Goal: Information Seeking & Learning: Learn about a topic

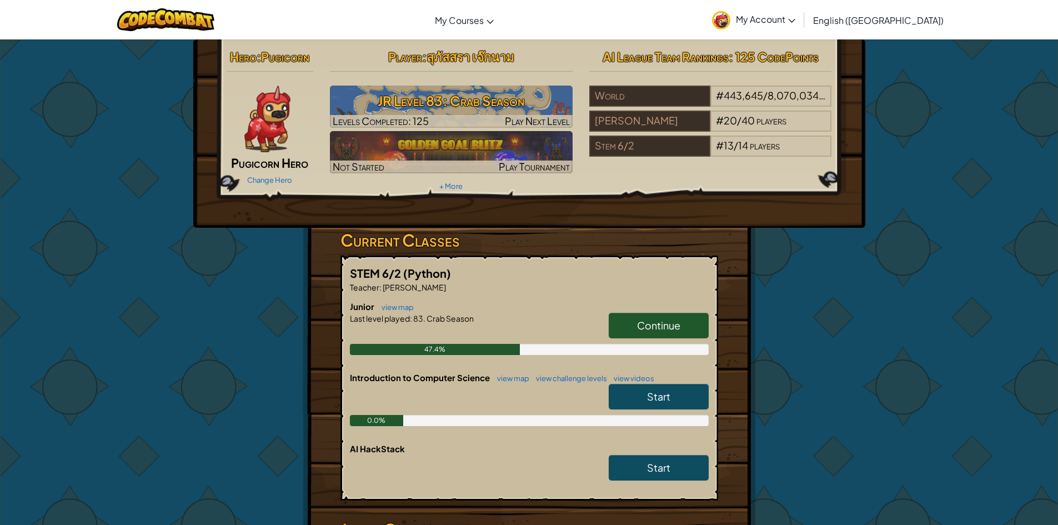
click at [655, 314] on link "Continue" at bounding box center [659, 326] width 100 height 26
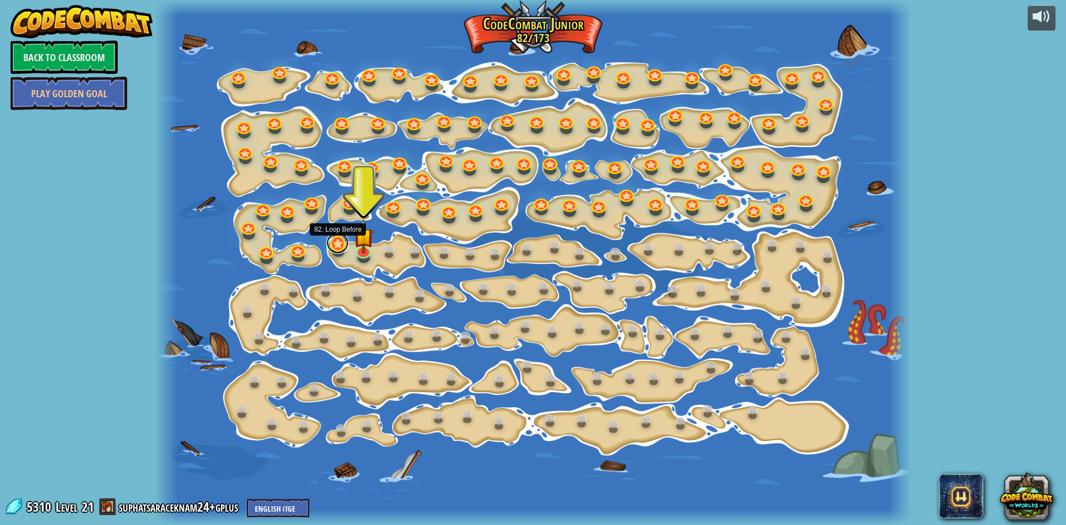
click at [335, 239] on link at bounding box center [338, 243] width 22 height 22
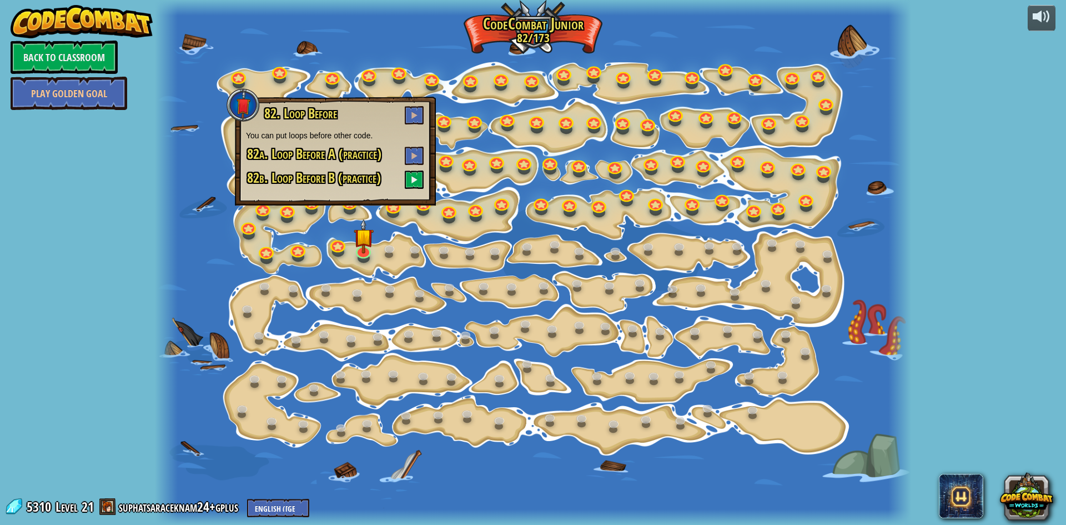
click at [424, 104] on div "82. Loop Before You can put loops before other code. 82a. Loop Before A (practi…" at bounding box center [335, 151] width 201 height 109
click at [410, 108] on button at bounding box center [414, 115] width 19 height 18
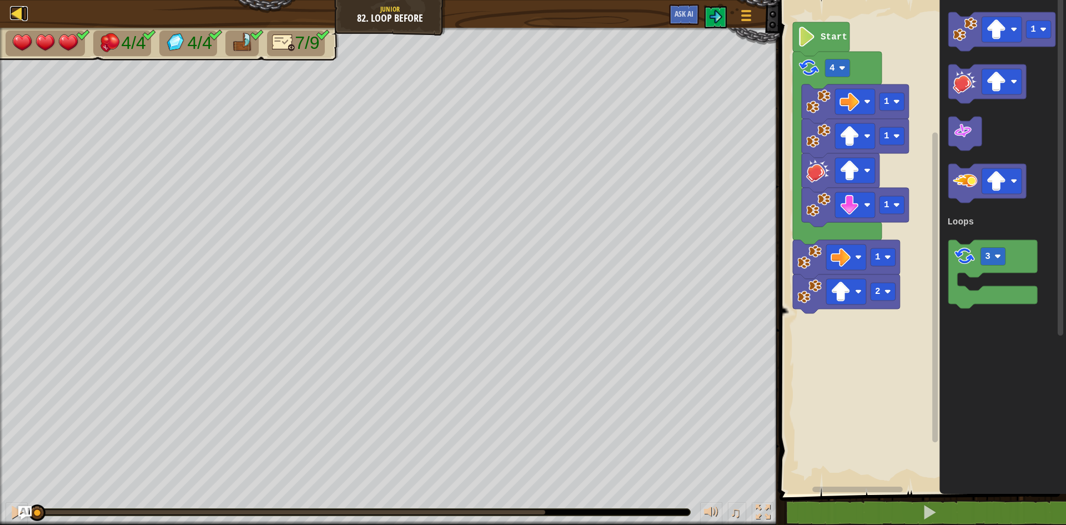
click at [20, 8] on div at bounding box center [17, 13] width 14 height 14
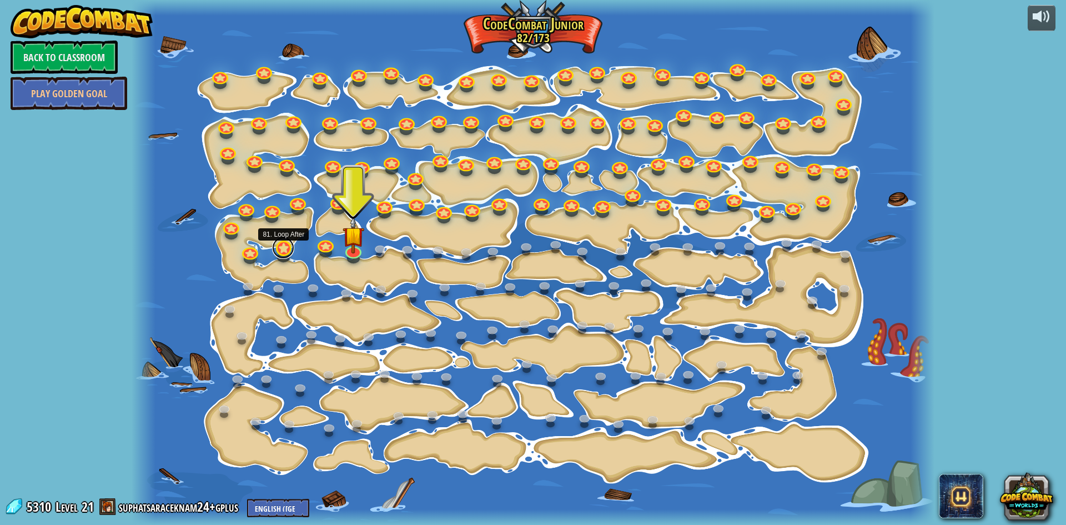
click at [279, 248] on link at bounding box center [283, 248] width 22 height 22
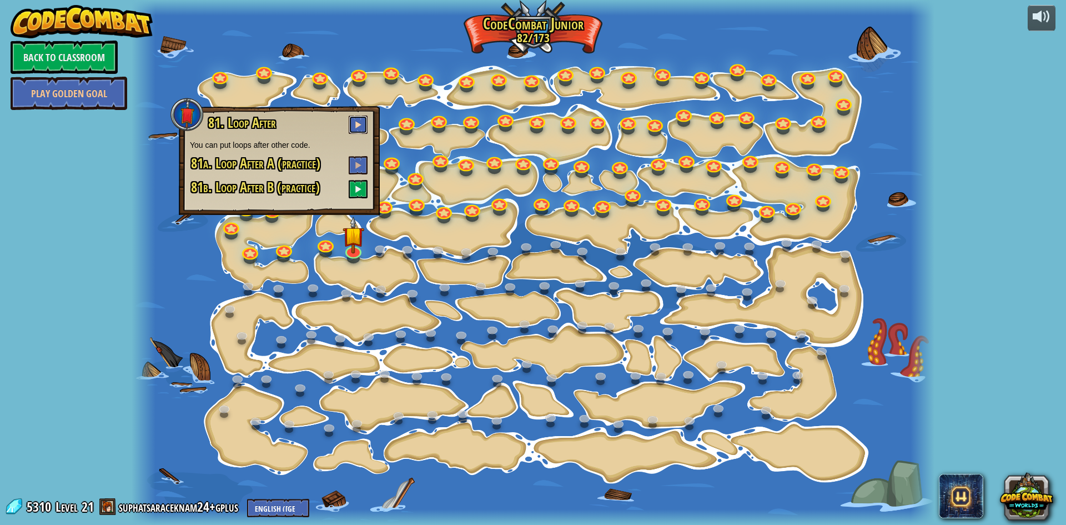
click at [366, 117] on button at bounding box center [358, 125] width 19 height 18
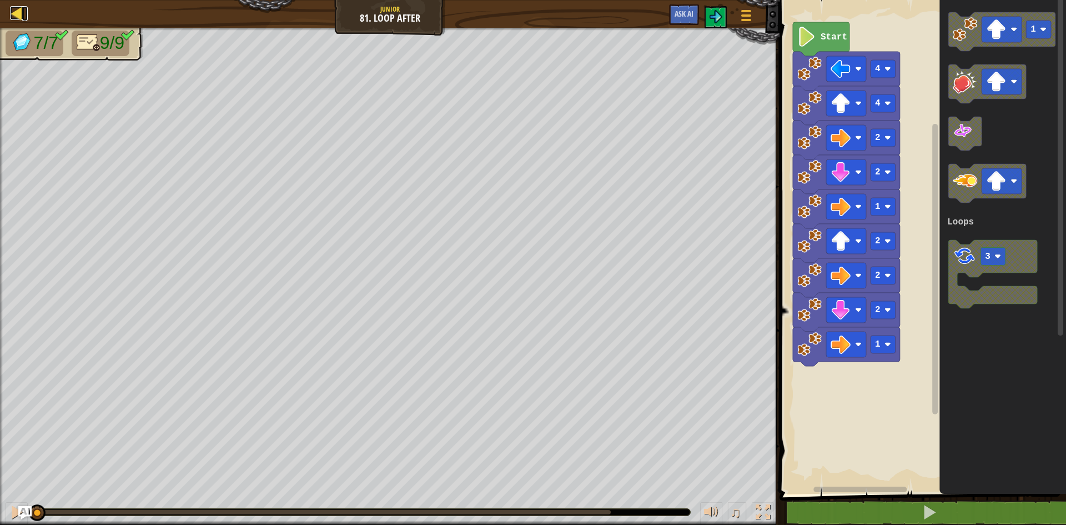
click at [14, 9] on div at bounding box center [17, 13] width 14 height 14
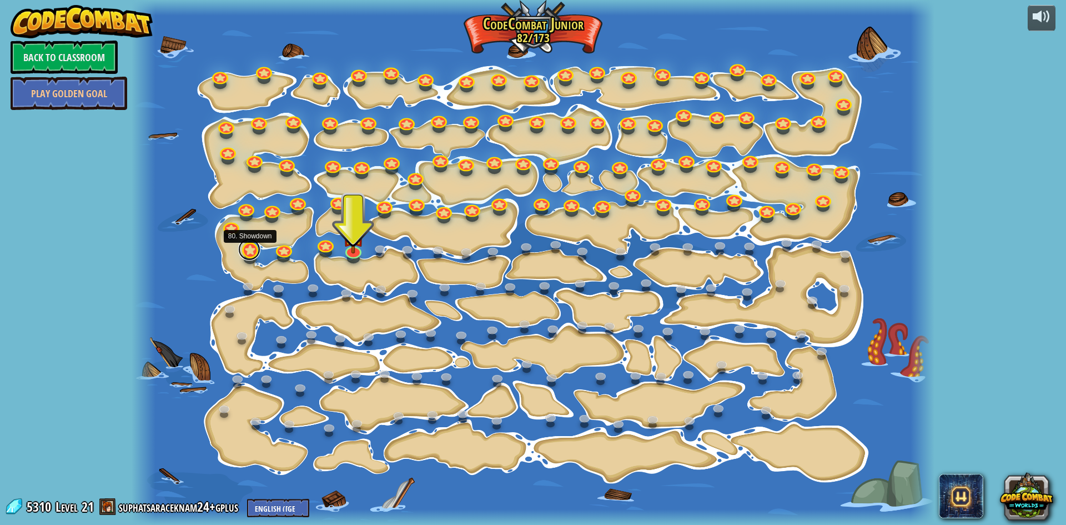
click at [255, 247] on link at bounding box center [249, 249] width 22 height 22
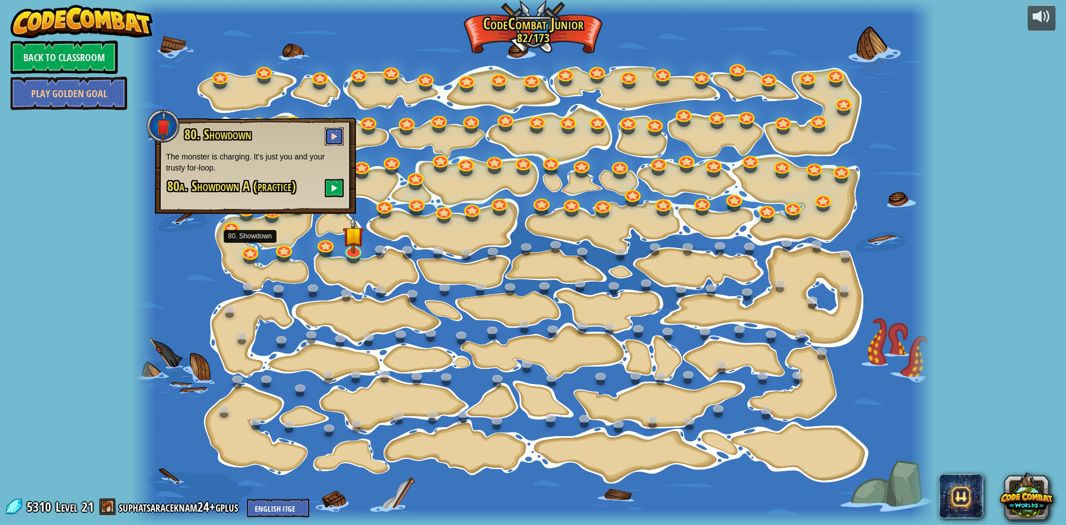
click at [337, 129] on button at bounding box center [334, 136] width 19 height 18
